Goal: Information Seeking & Learning: Learn about a topic

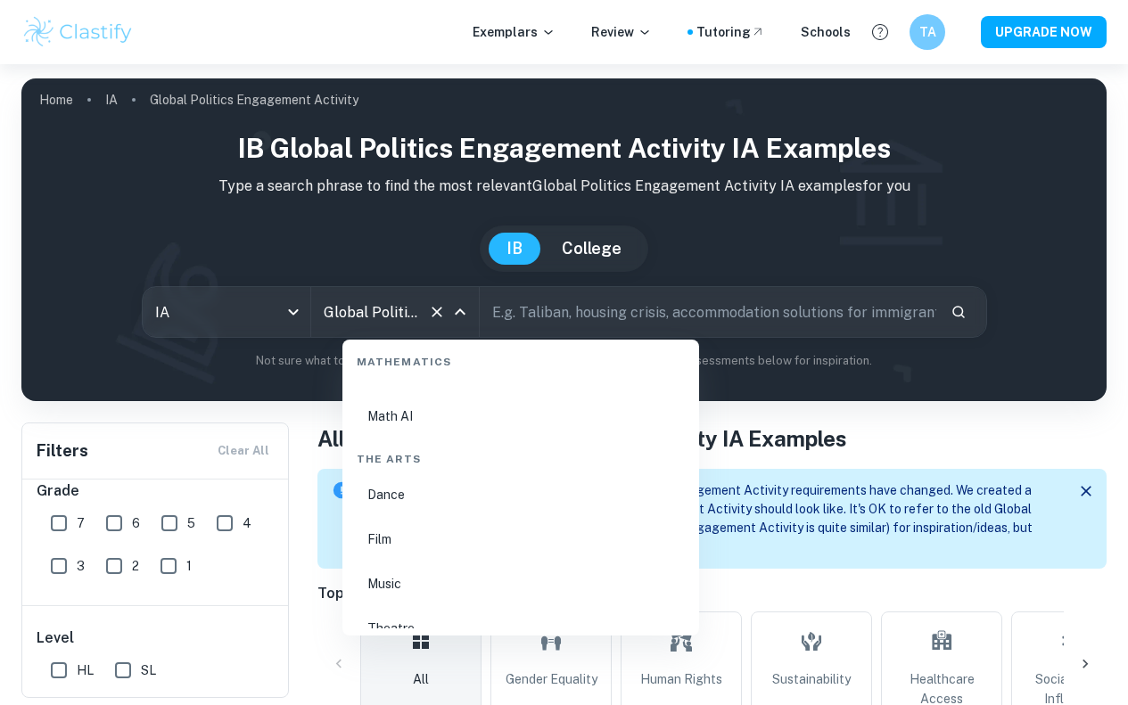
scroll to position [3432, 0]
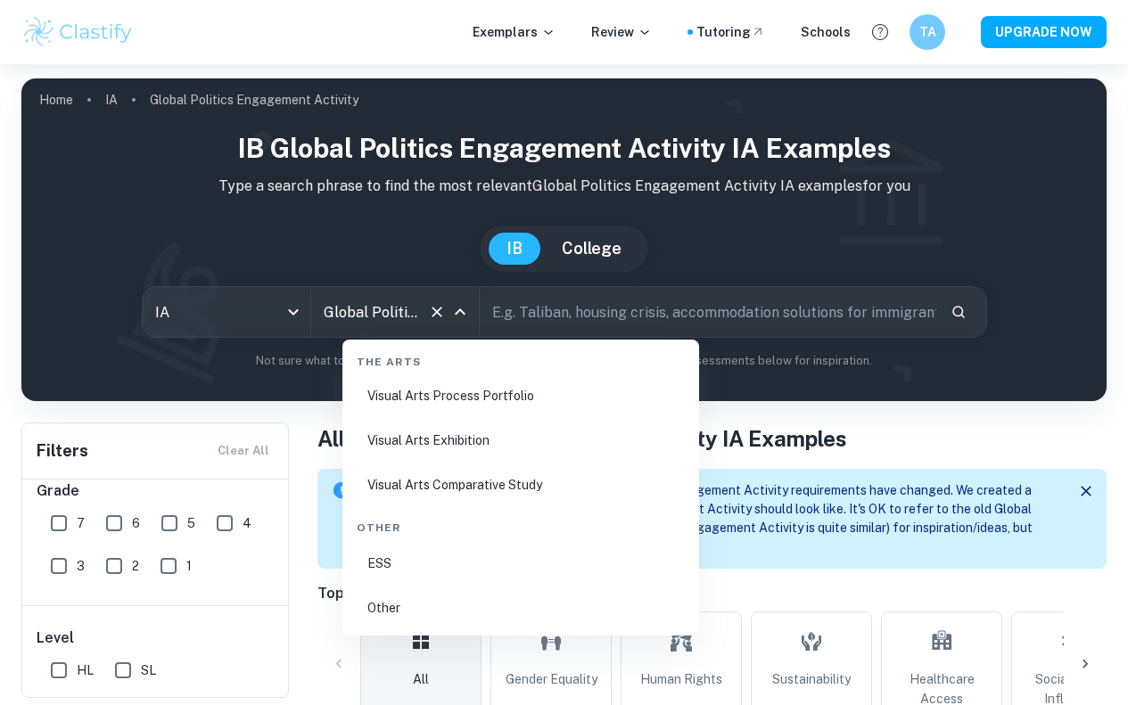
click at [415, 565] on li "ESS" at bounding box center [520, 563] width 342 height 41
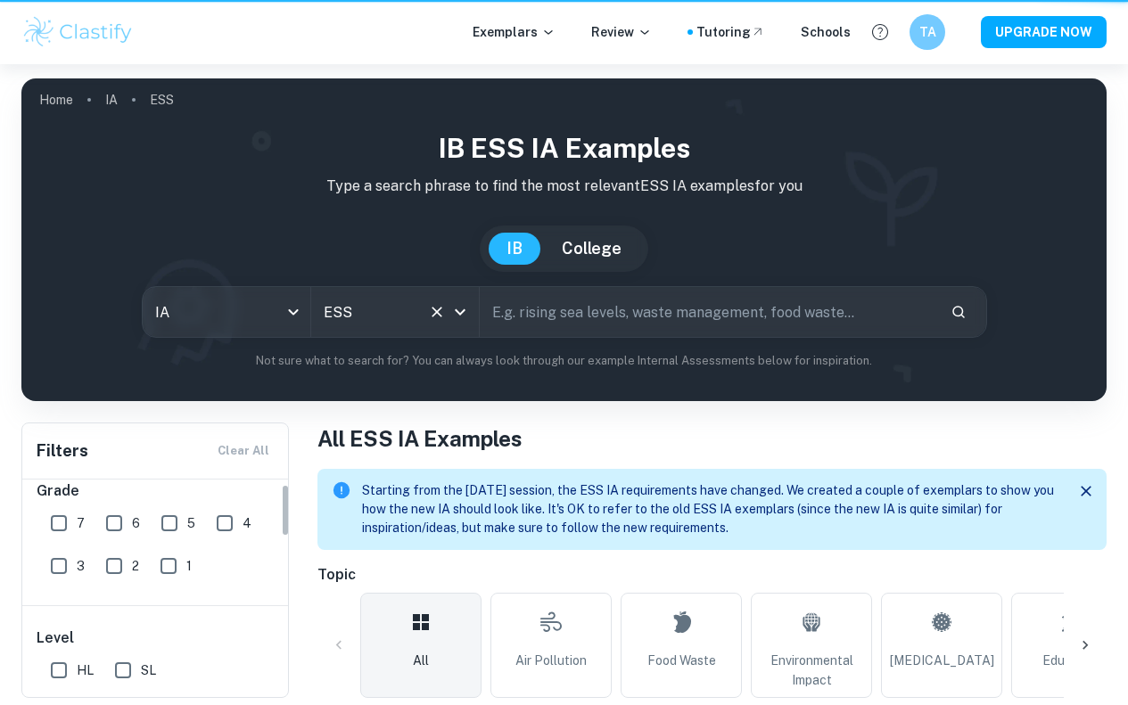
click at [58, 514] on input "7" at bounding box center [59, 523] width 36 height 36
checkbox input "true"
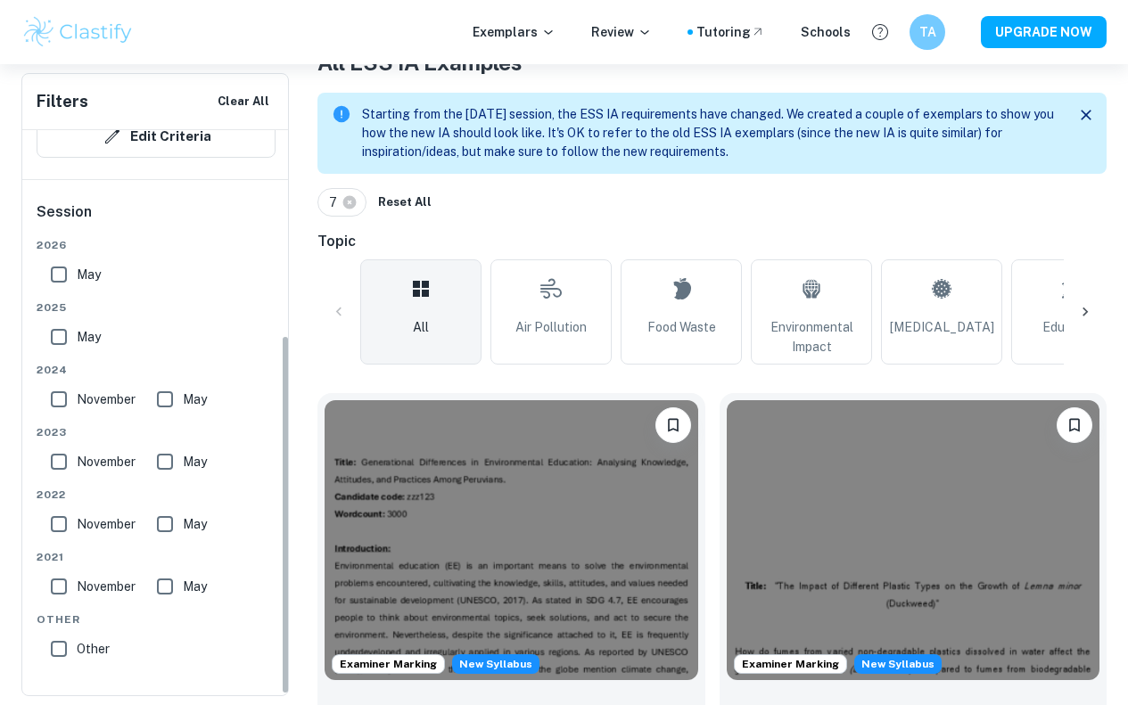
scroll to position [378, 0]
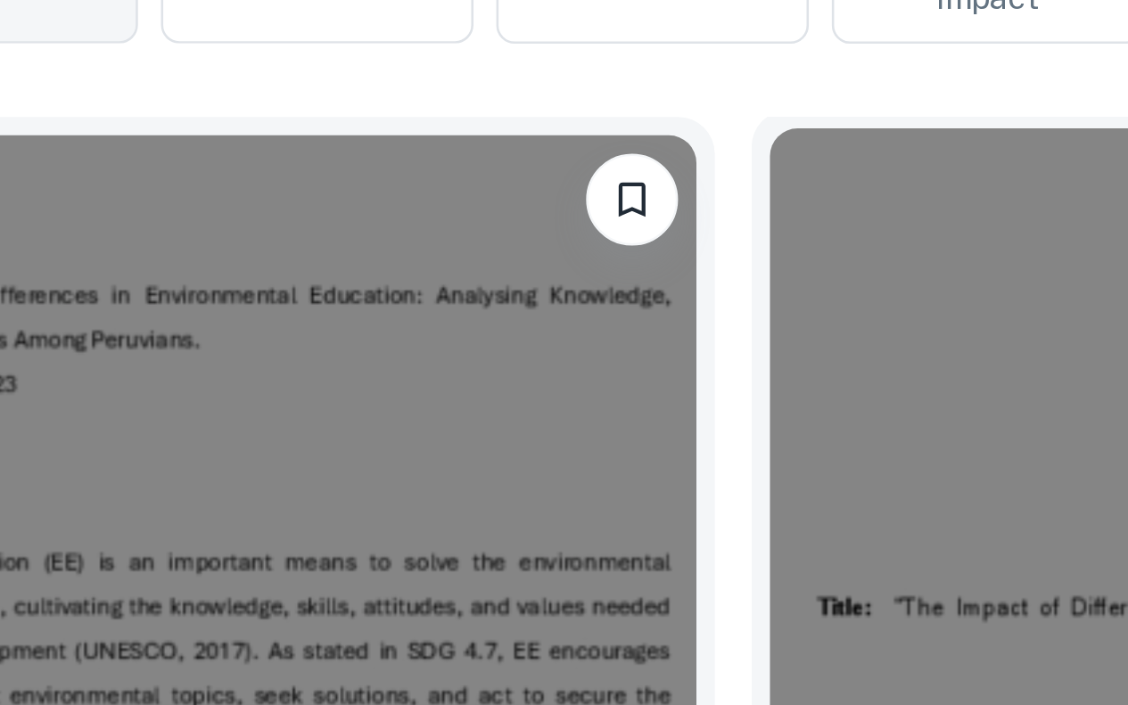
click at [727, 481] on img at bounding box center [914, 536] width 374 height 280
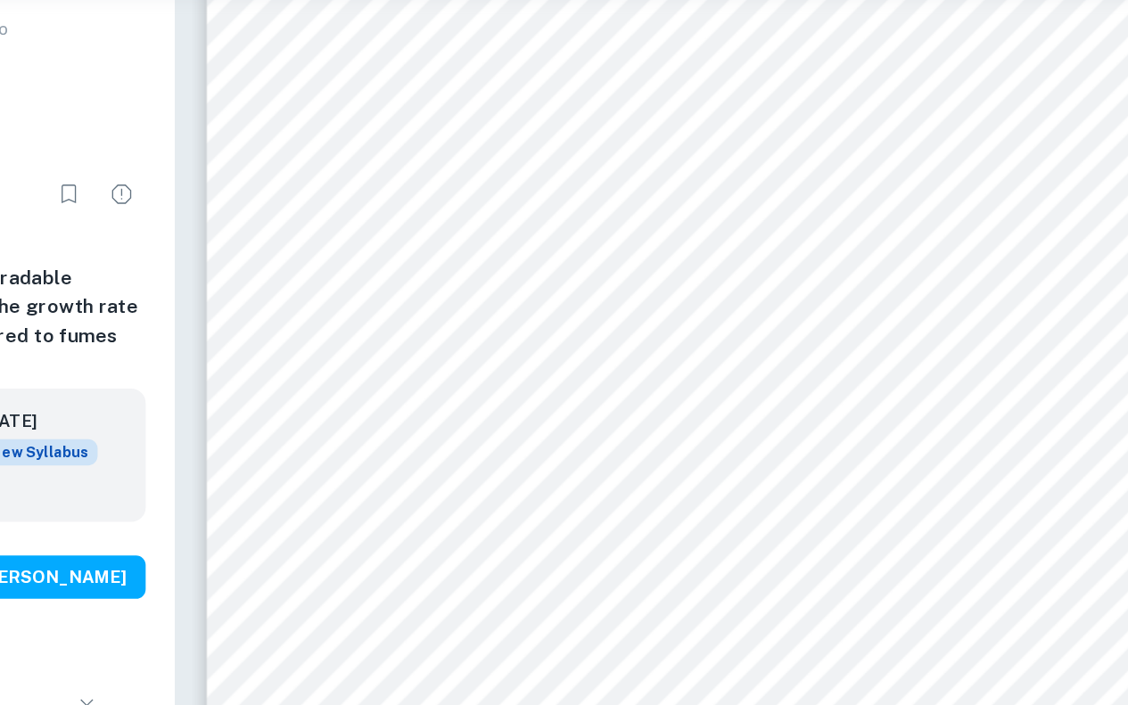
scroll to position [167, 0]
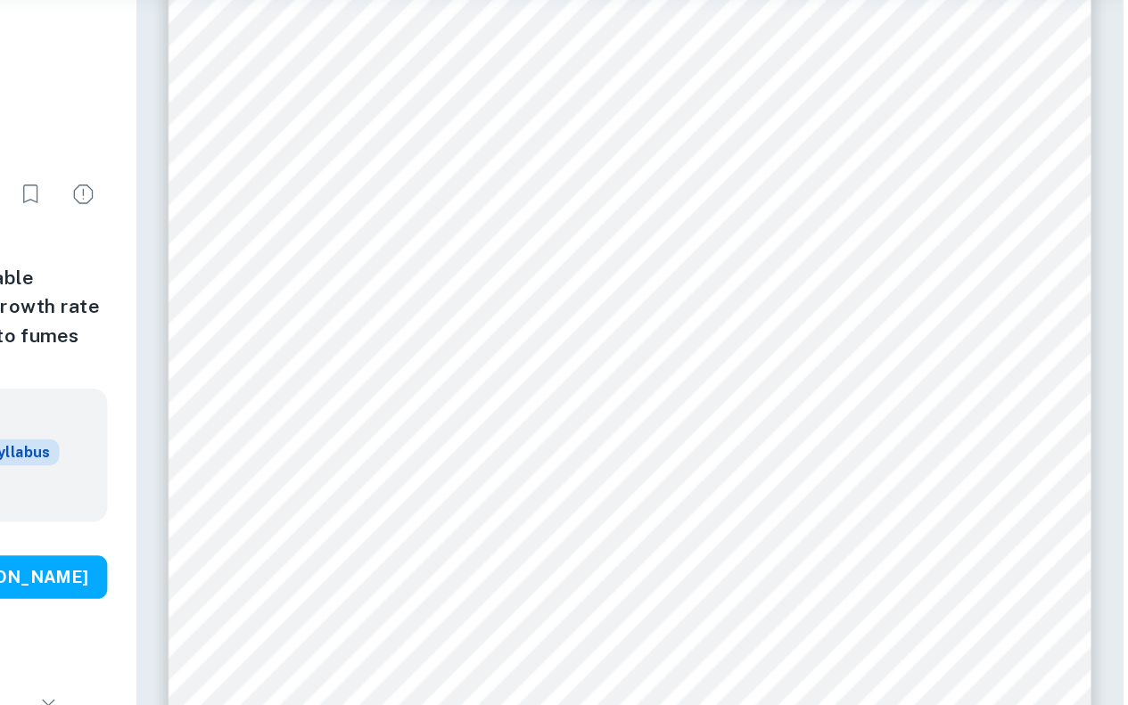
click at [642, 0] on html "We value your privacy We use cookies to enhance your browsing experience, serve…" at bounding box center [564, 185] width 1128 height 705
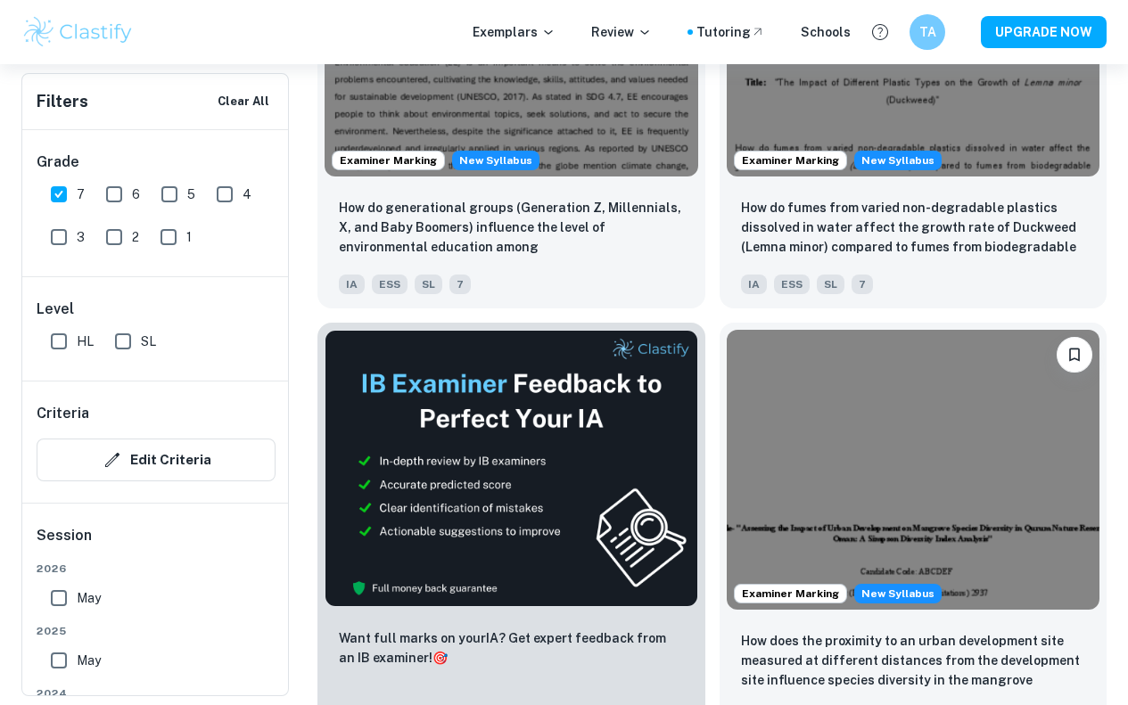
scroll to position [881, 0]
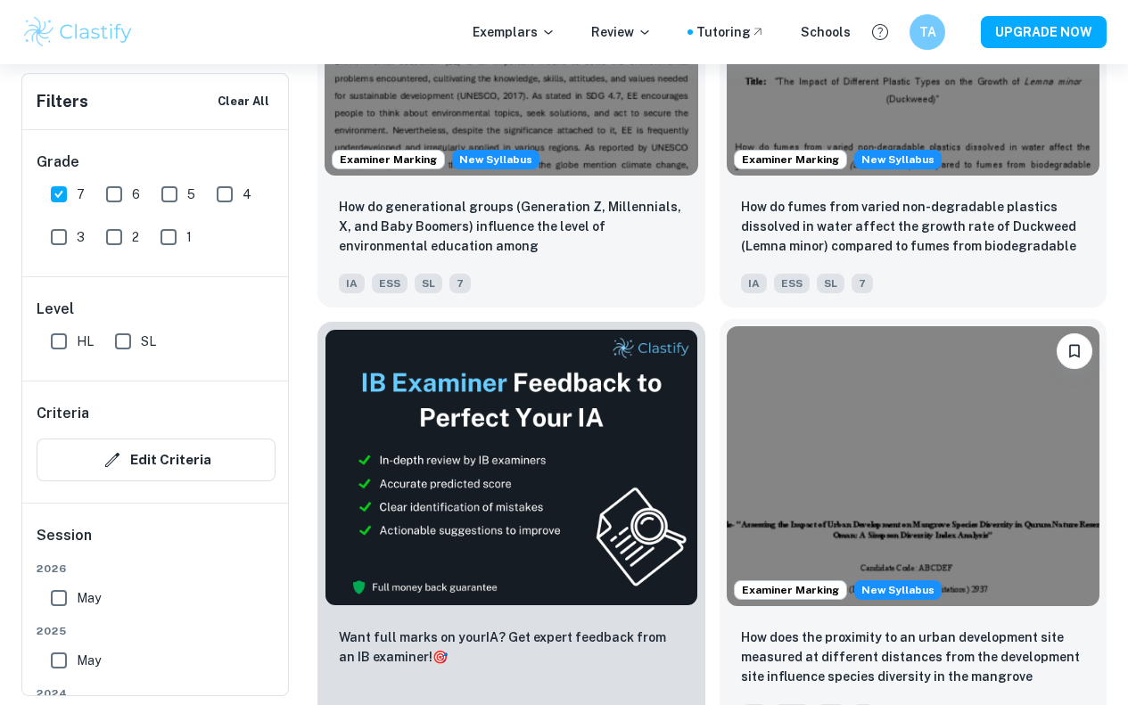
click at [727, 326] on img at bounding box center [914, 466] width 374 height 280
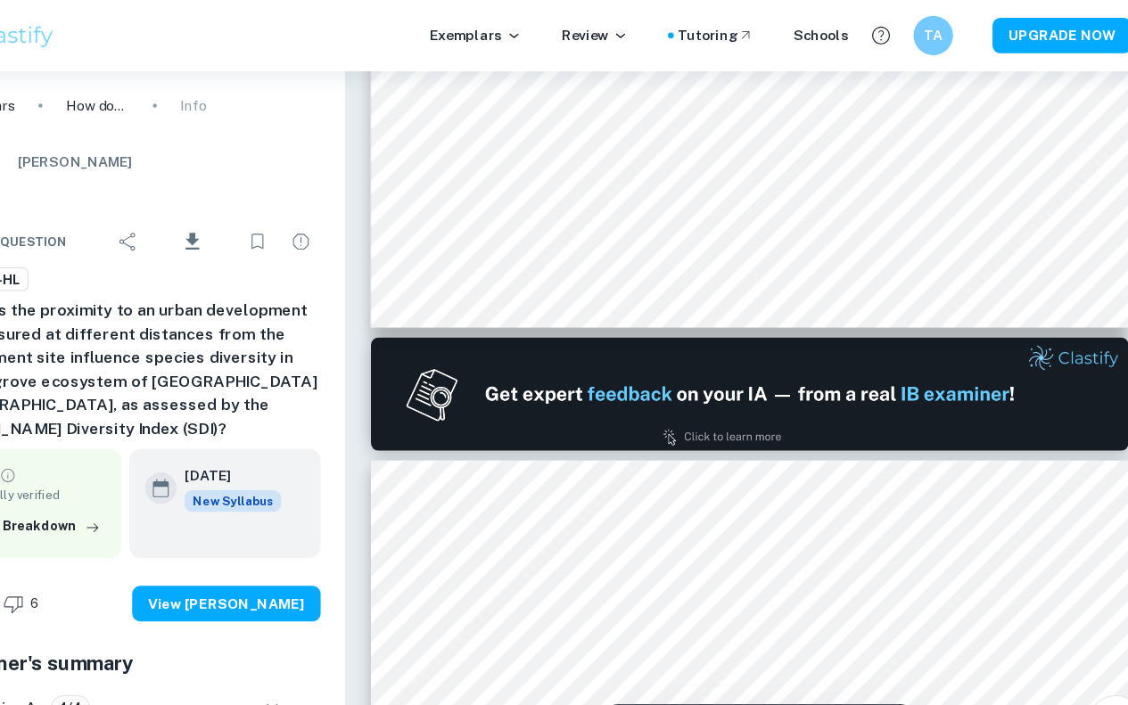
scroll to position [654, 0]
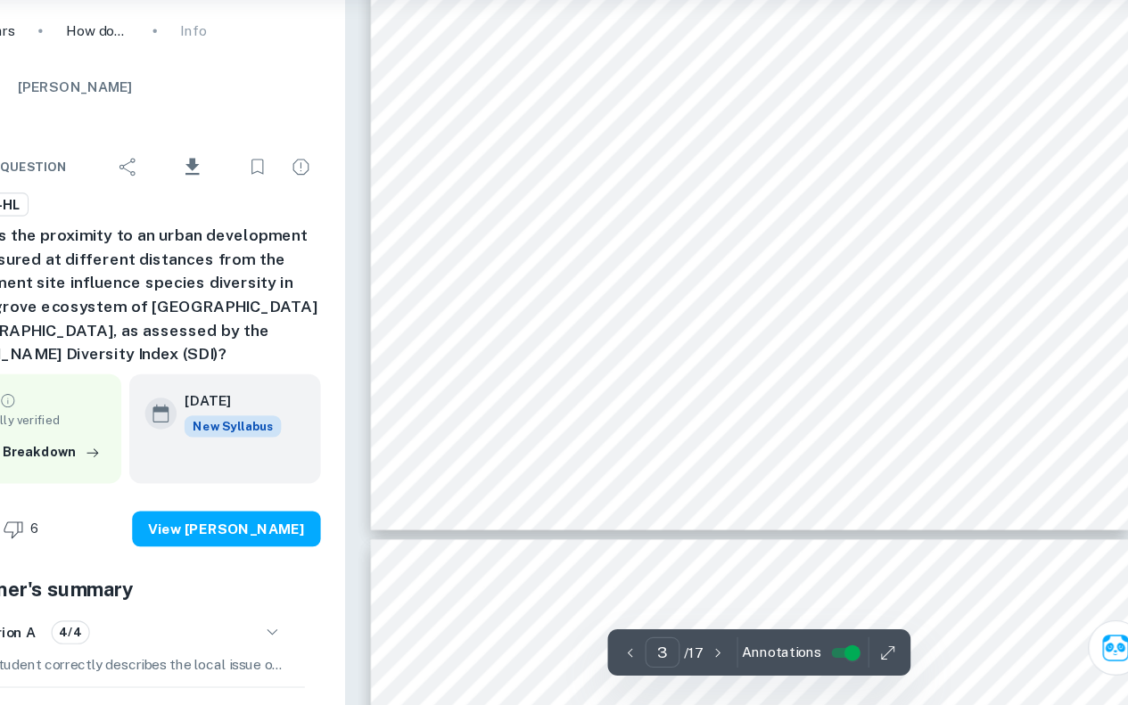
type input "4"
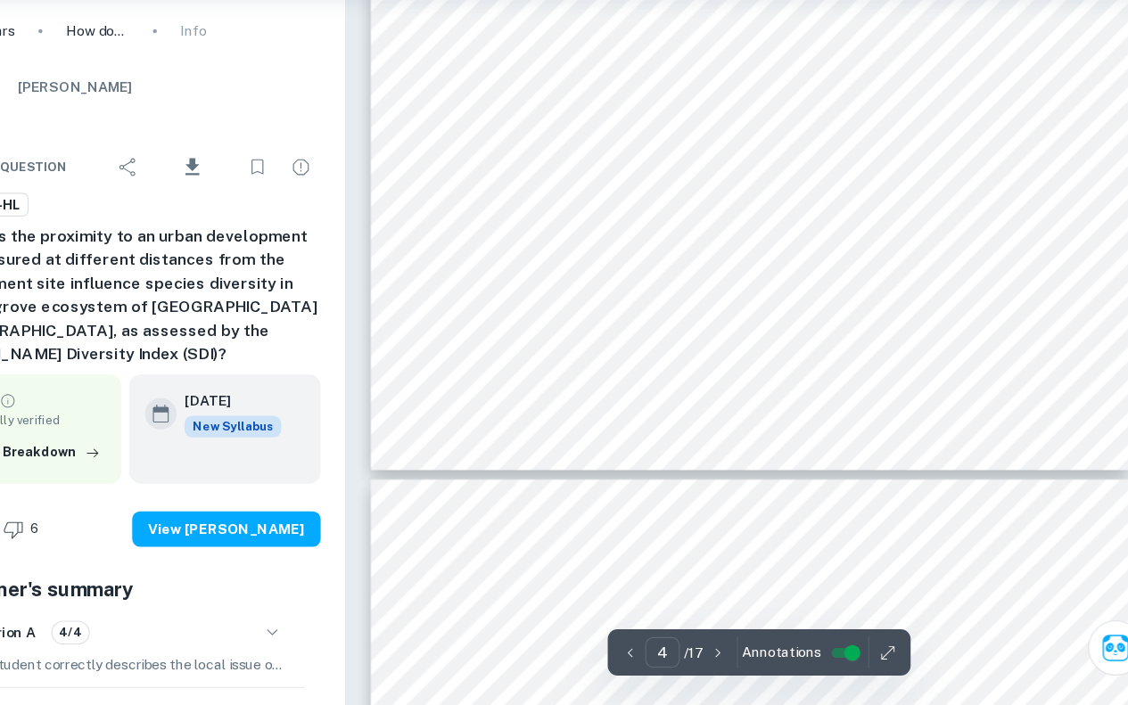
scroll to position [3382, 0]
